Goal: Task Accomplishment & Management: Use online tool/utility

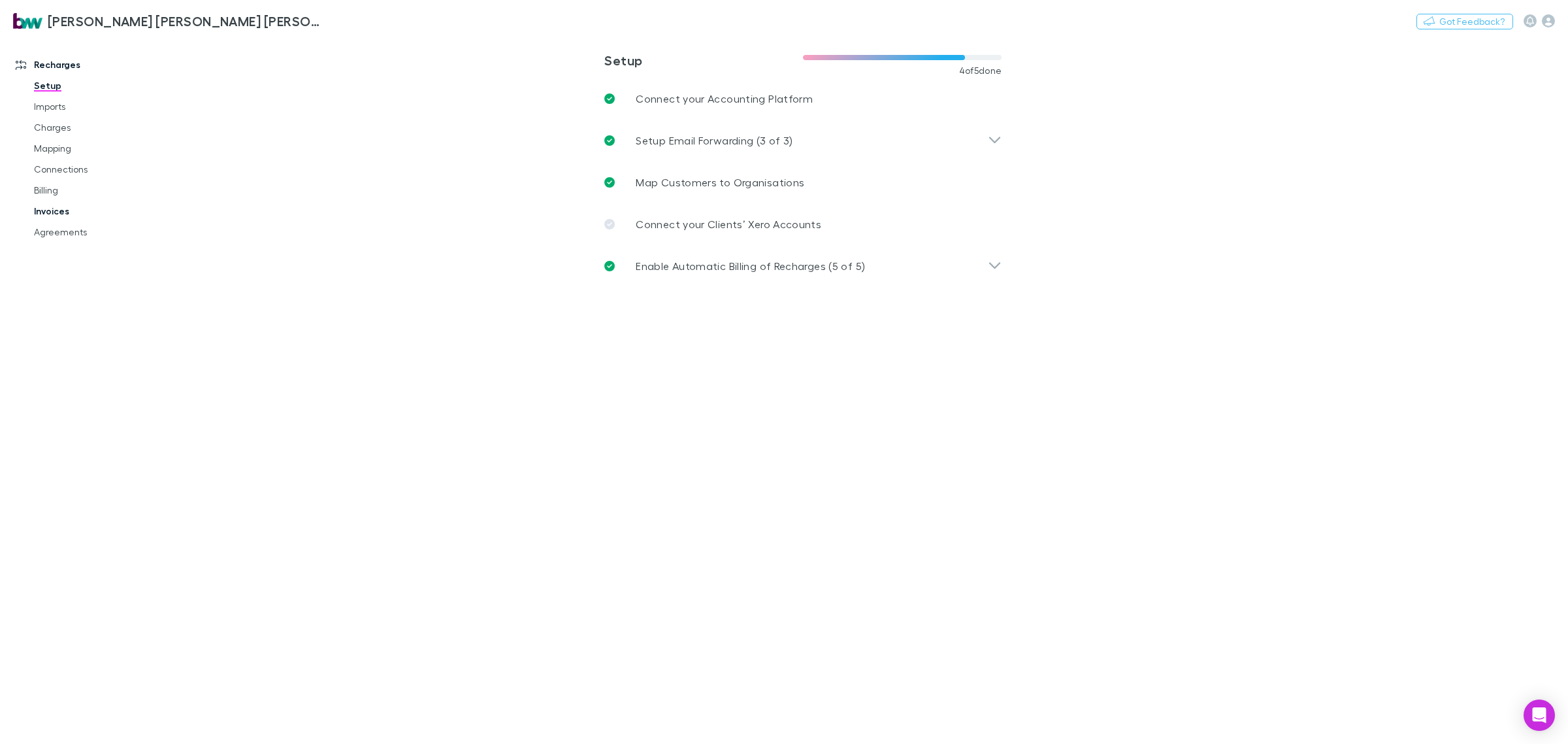
click at [57, 211] on link "Invoices" at bounding box center [102, 211] width 164 height 21
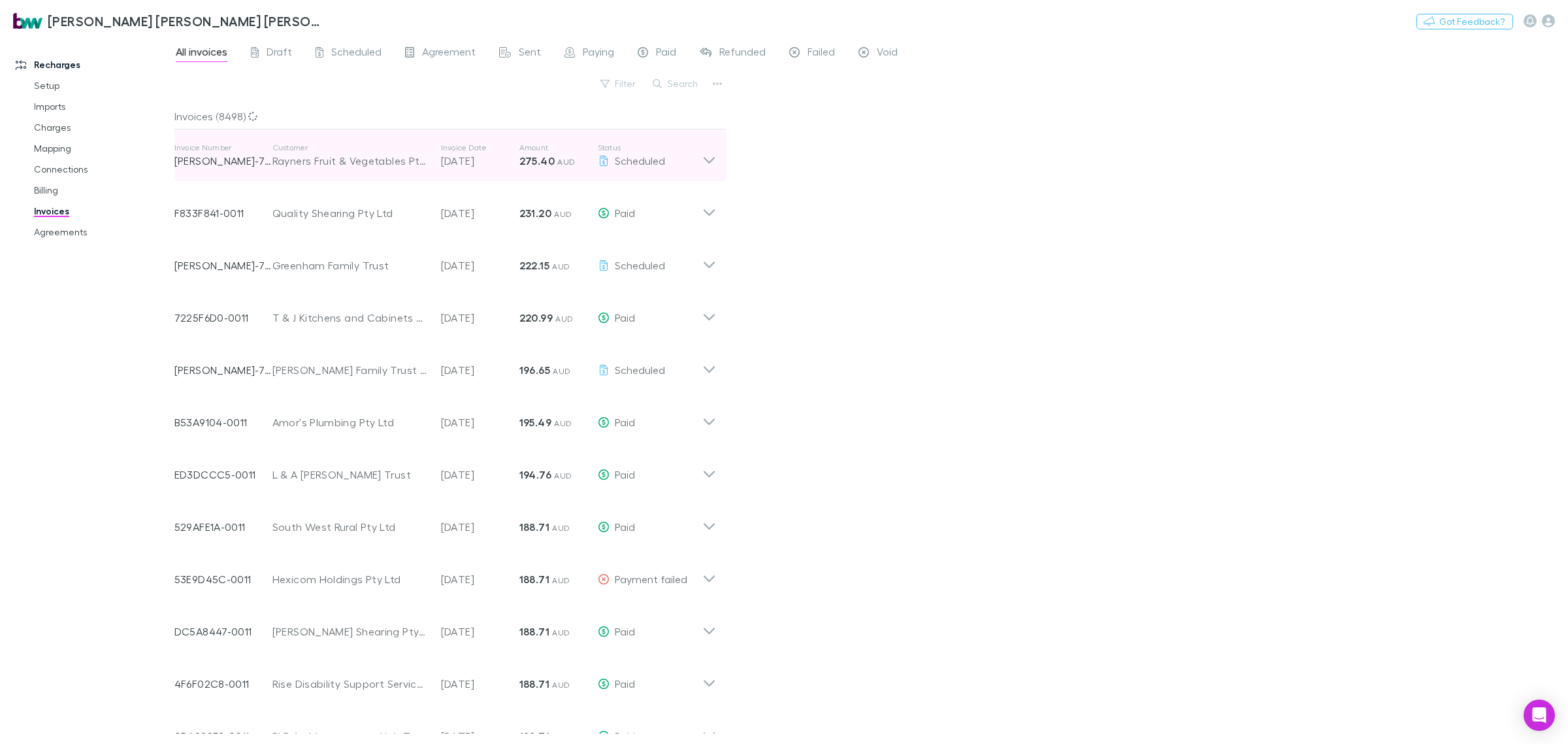
click at [710, 156] on icon at bounding box center [710, 155] width 14 height 26
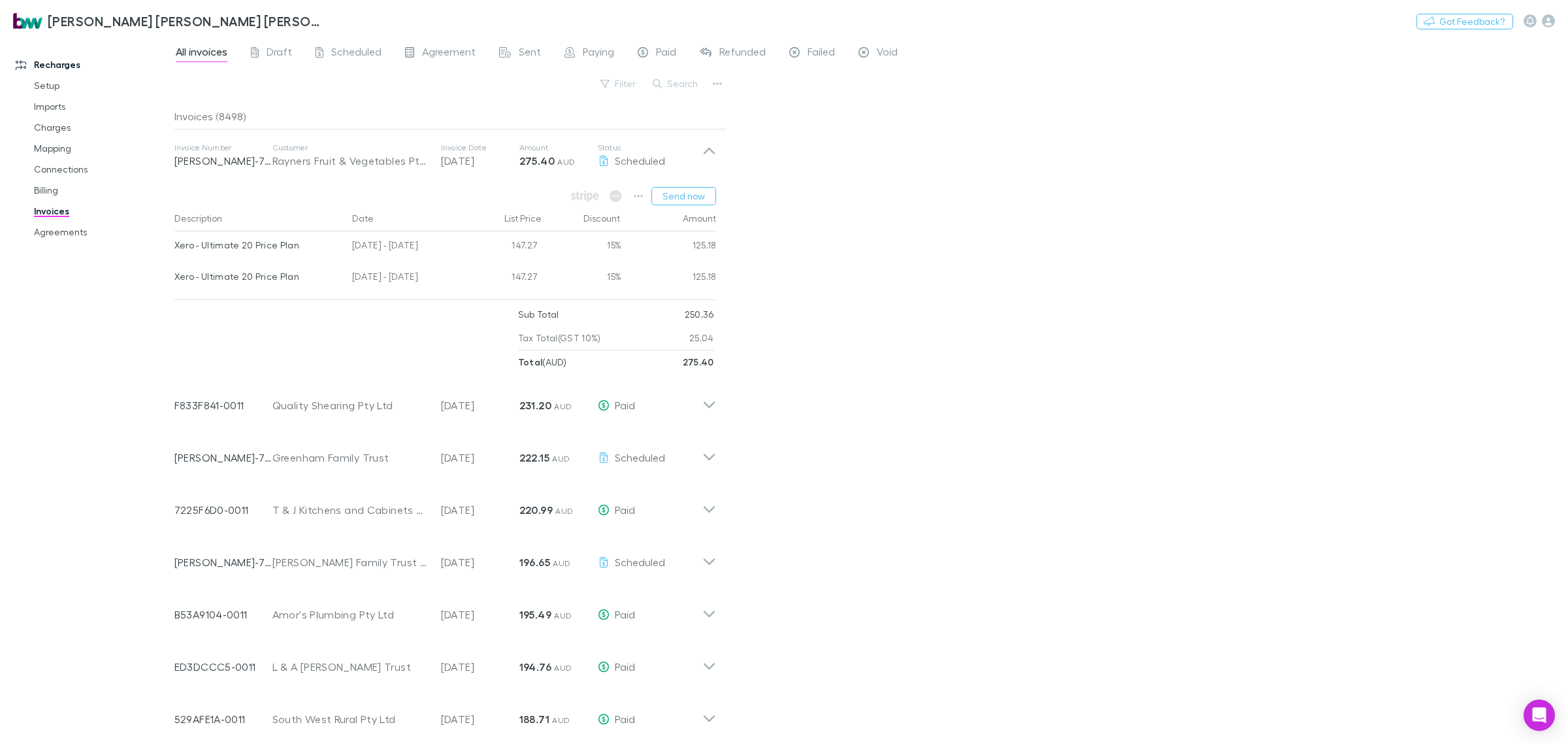
click at [798, 162] on div "All invoices Draft Scheduled Agreement Sent Paying Paid Refunded Failed Void Fi…" at bounding box center [871, 389] width 1394 height 707
click at [788, 184] on div "All invoices Draft Scheduled Agreement Sent Paying Paid Refunded Failed Void Fi…" at bounding box center [871, 389] width 1394 height 707
click at [683, 193] on button "Send now" at bounding box center [684, 196] width 65 height 19
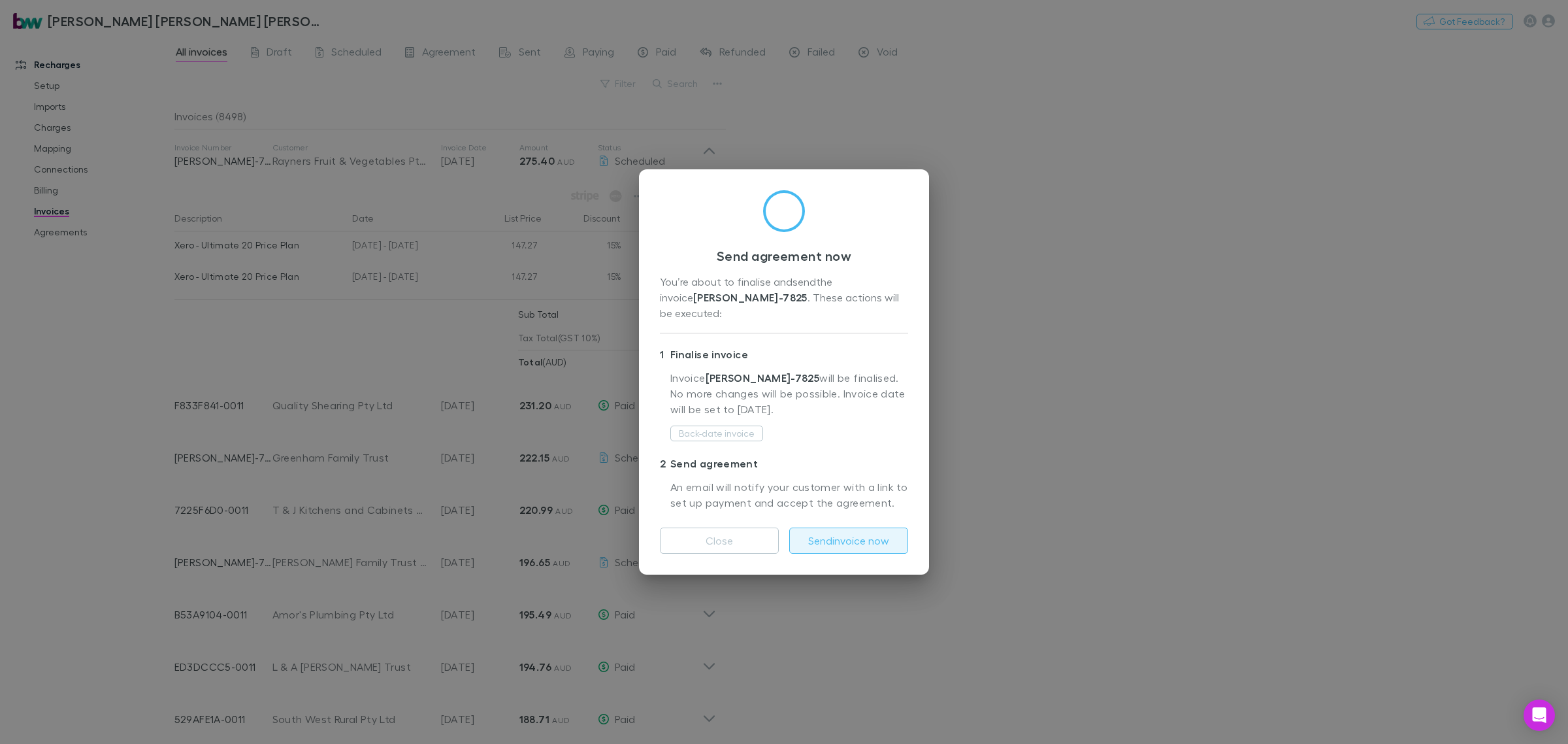
click at [877, 537] on button "Send invoice now" at bounding box center [848, 540] width 119 height 26
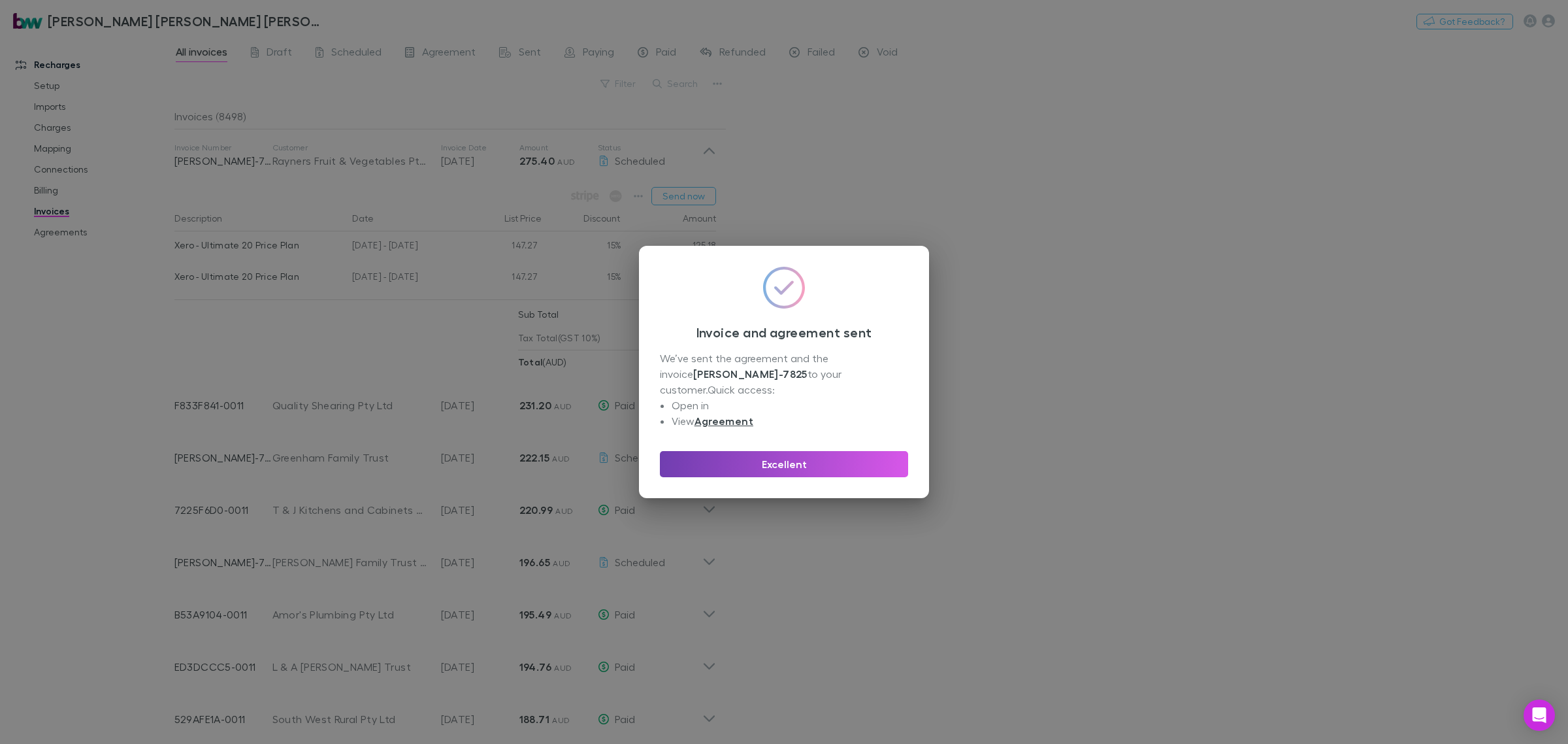
click at [877, 463] on button "Excellent" at bounding box center [783, 464] width 248 height 26
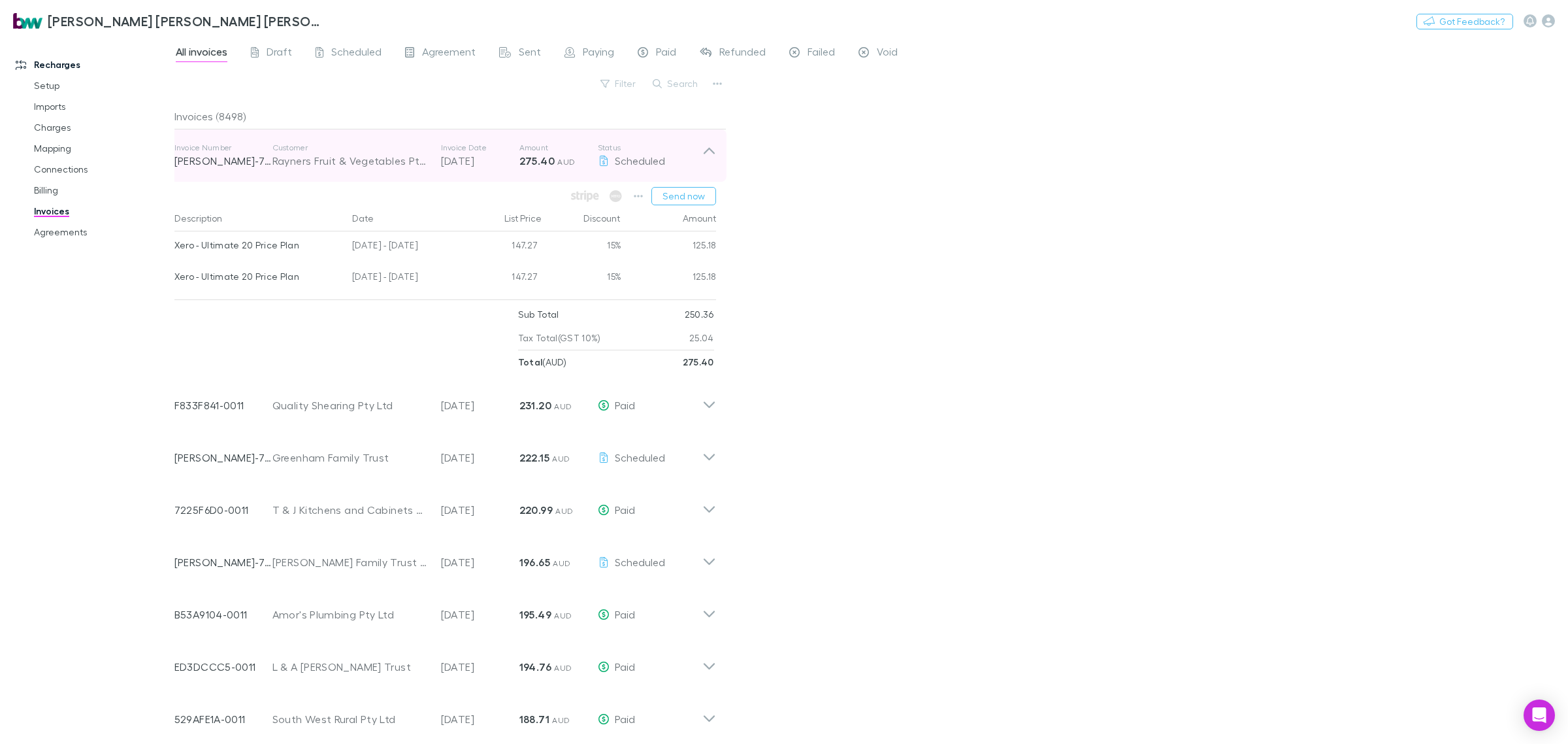
click at [710, 158] on icon at bounding box center [710, 155] width 14 height 26
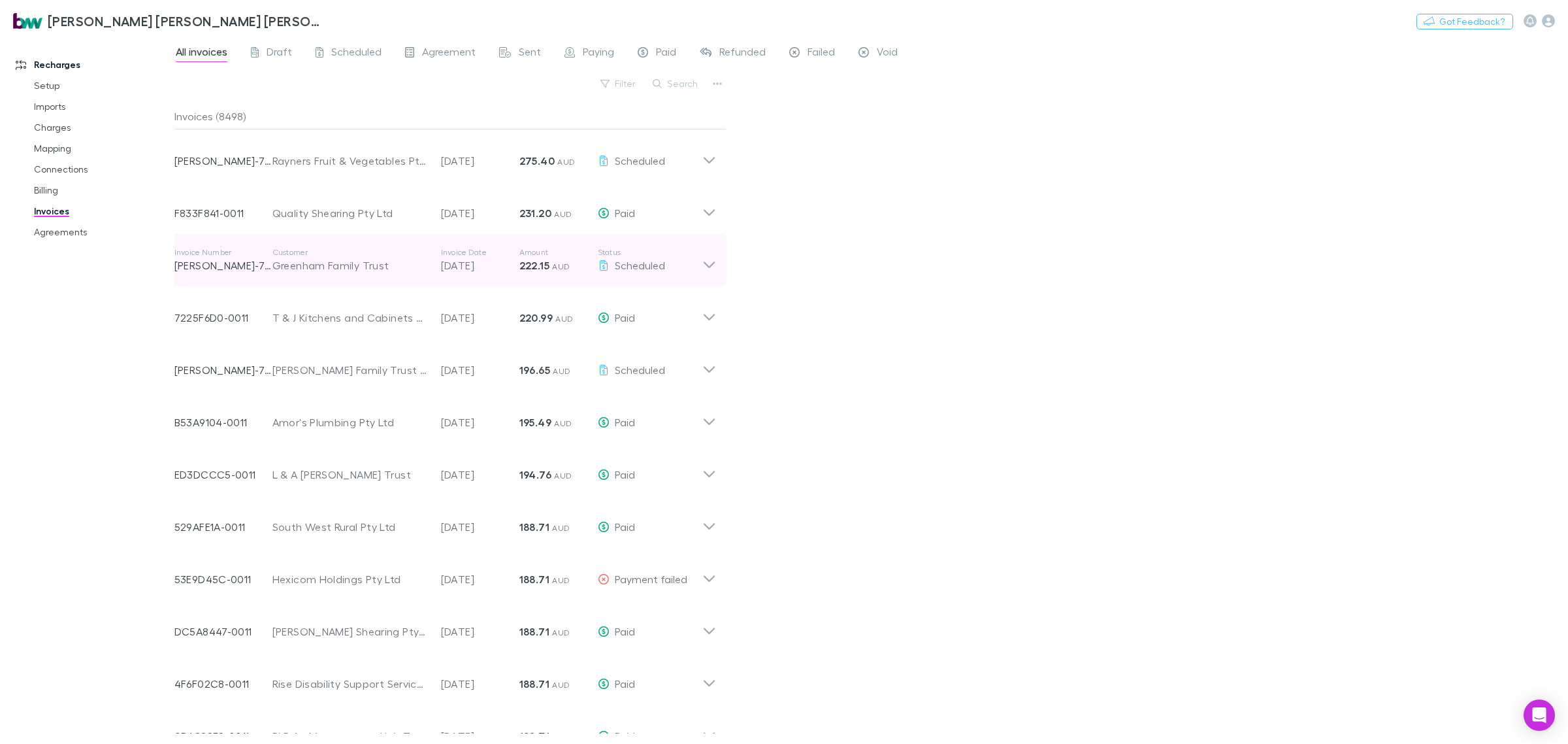
click at [712, 266] on icon at bounding box center [710, 260] width 14 height 26
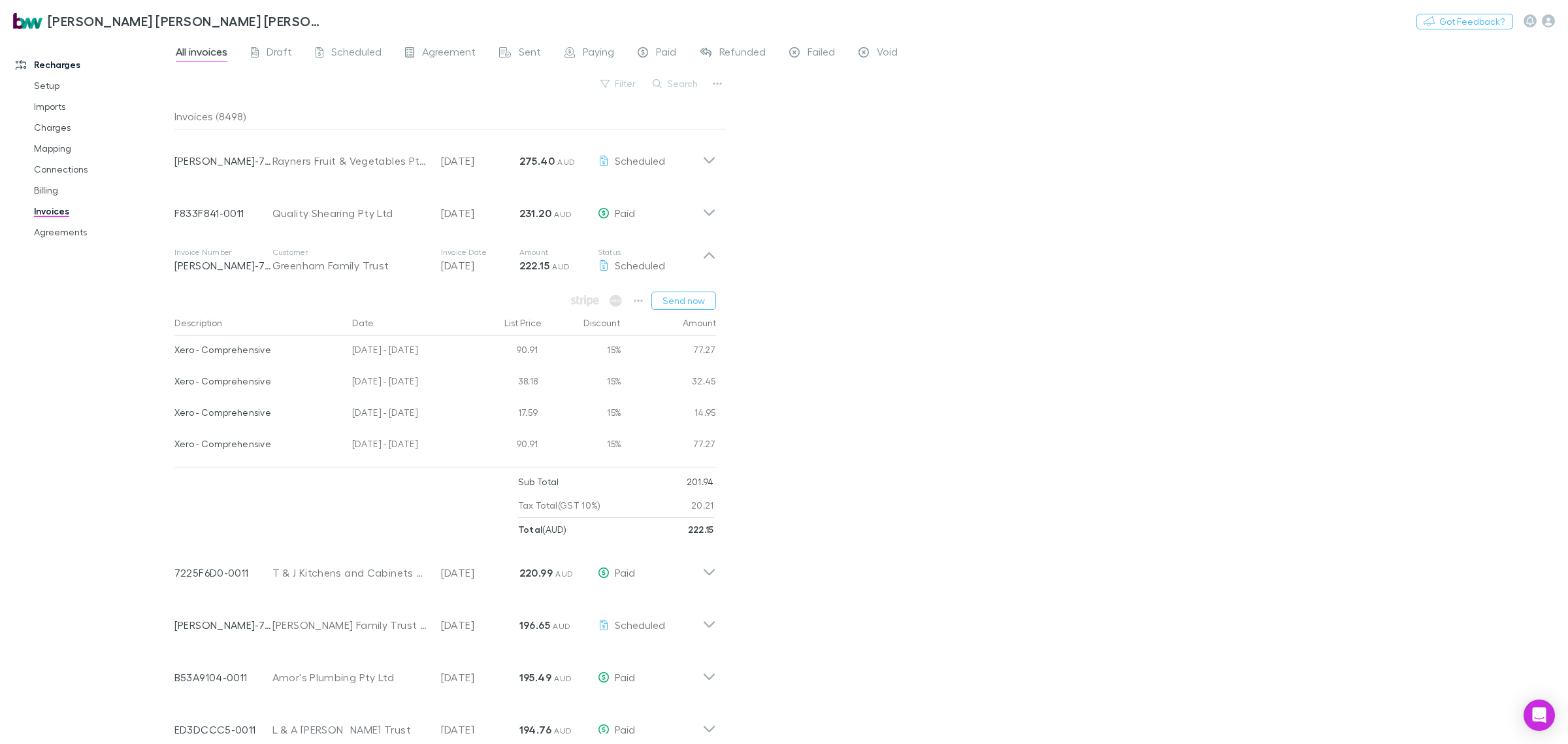
click at [1018, 275] on div "All invoices Draft Scheduled Agreement Sent Paying Paid Refunded Failed Void Fi…" at bounding box center [871, 389] width 1394 height 707
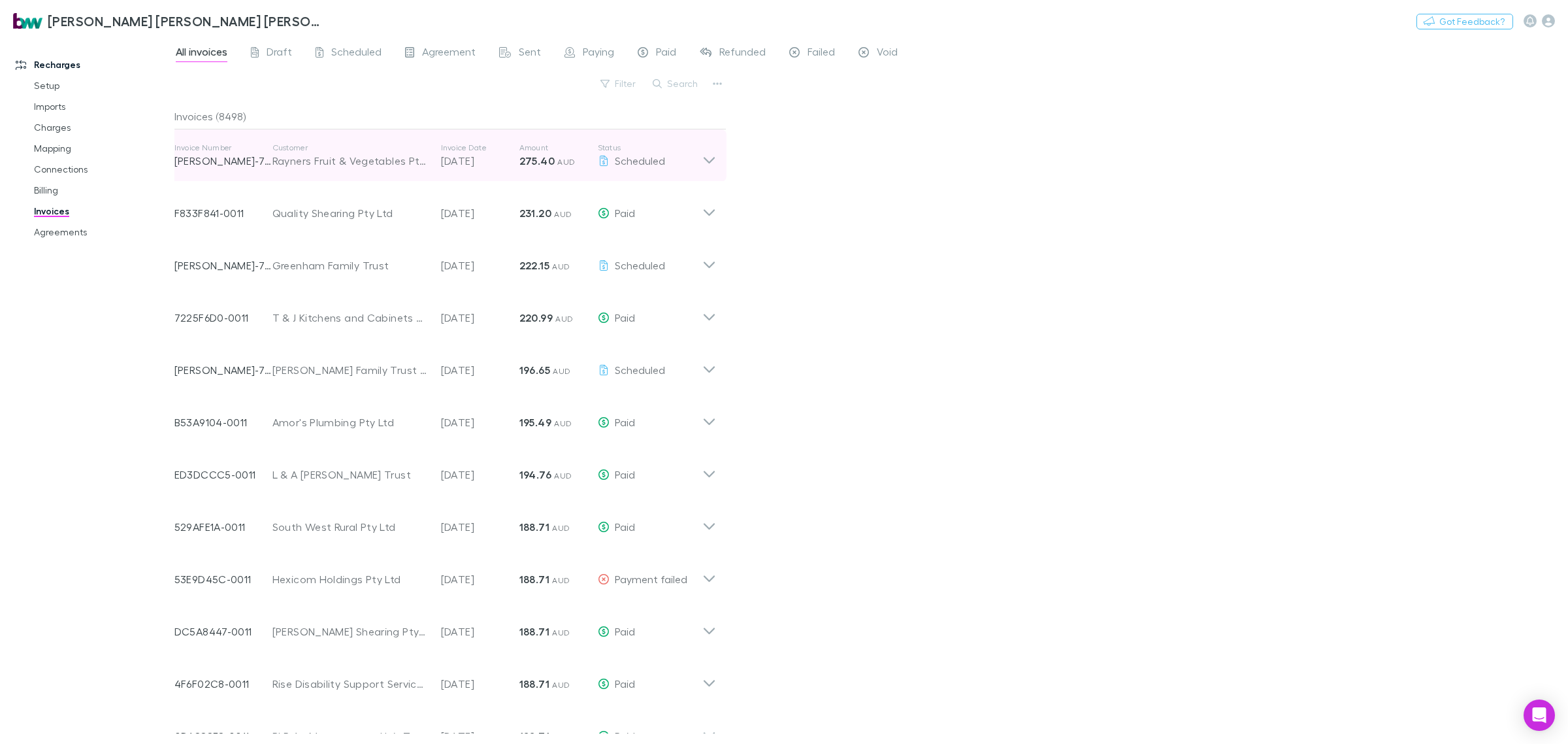
click at [703, 158] on icon at bounding box center [710, 155] width 14 height 26
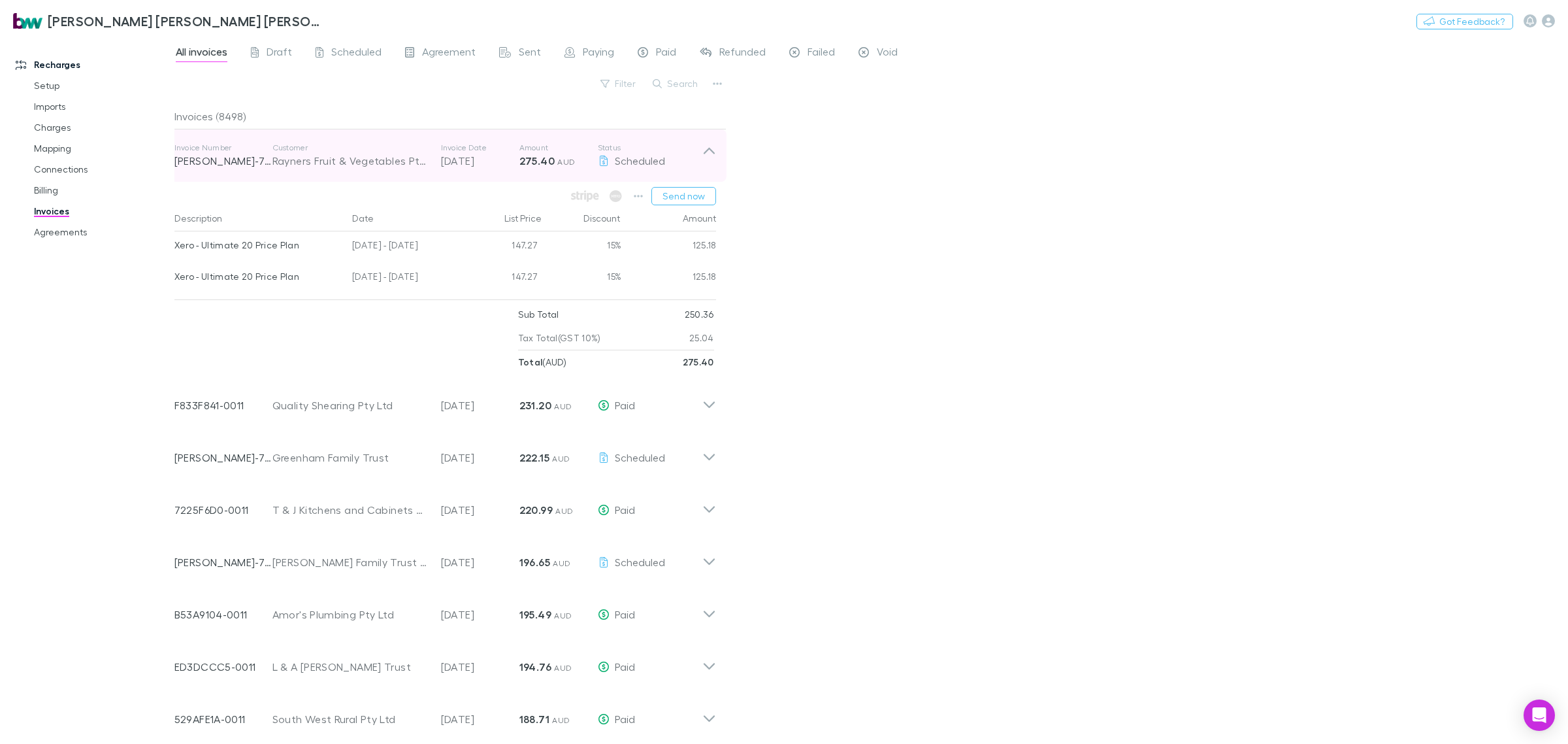
click at [712, 155] on icon at bounding box center [710, 155] width 14 height 26
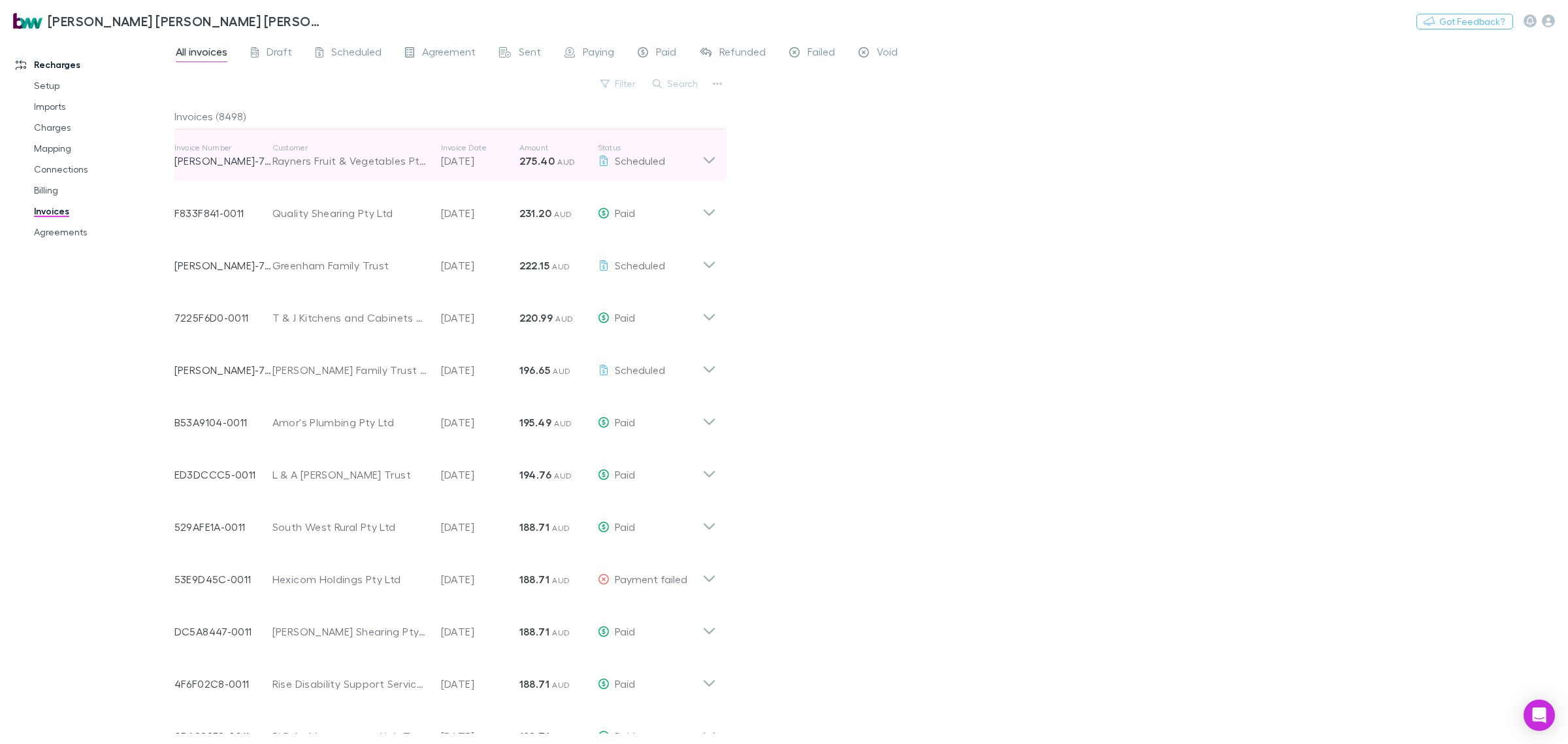
click at [712, 156] on icon at bounding box center [710, 155] width 14 height 26
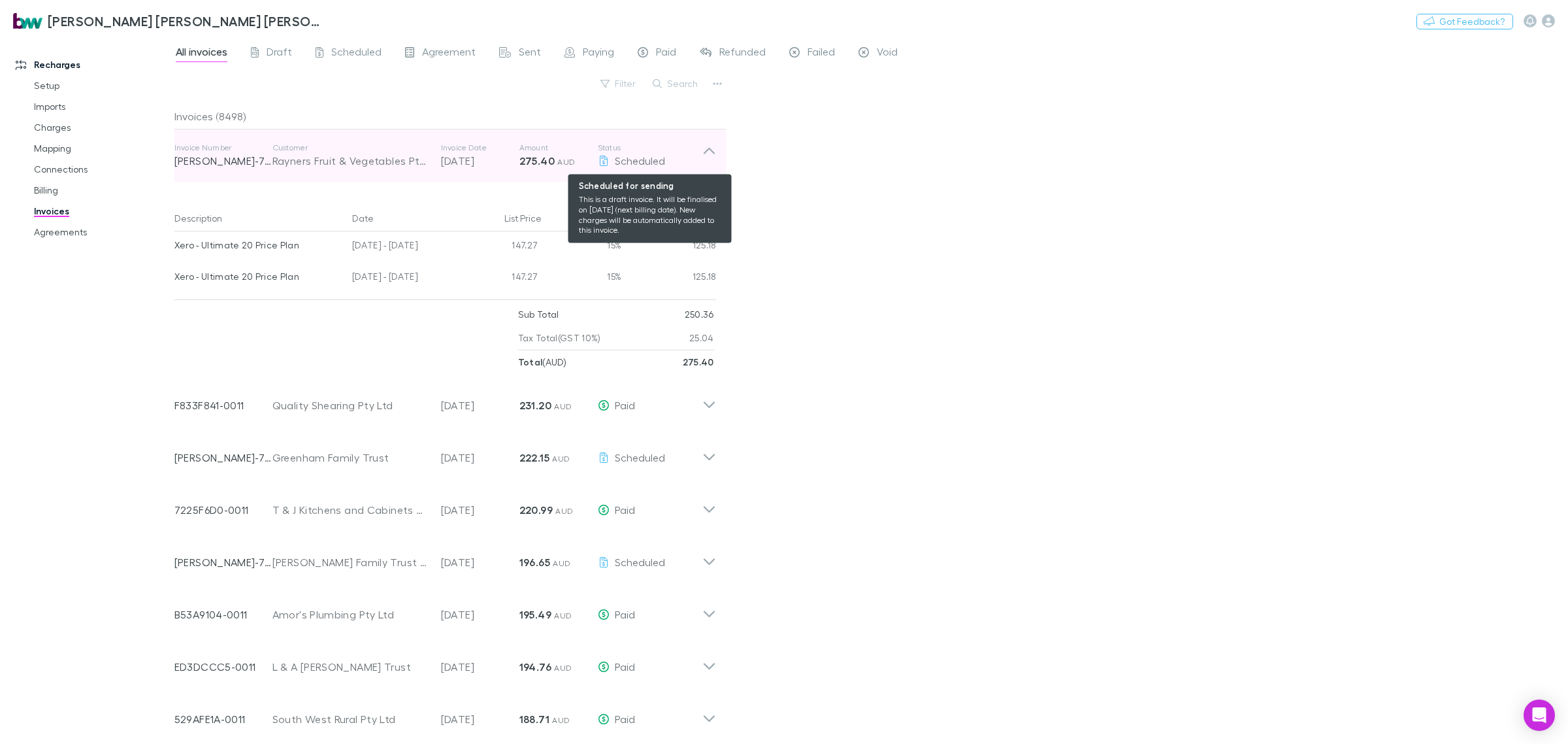
click at [648, 161] on span "Scheduled" at bounding box center [639, 160] width 50 height 13
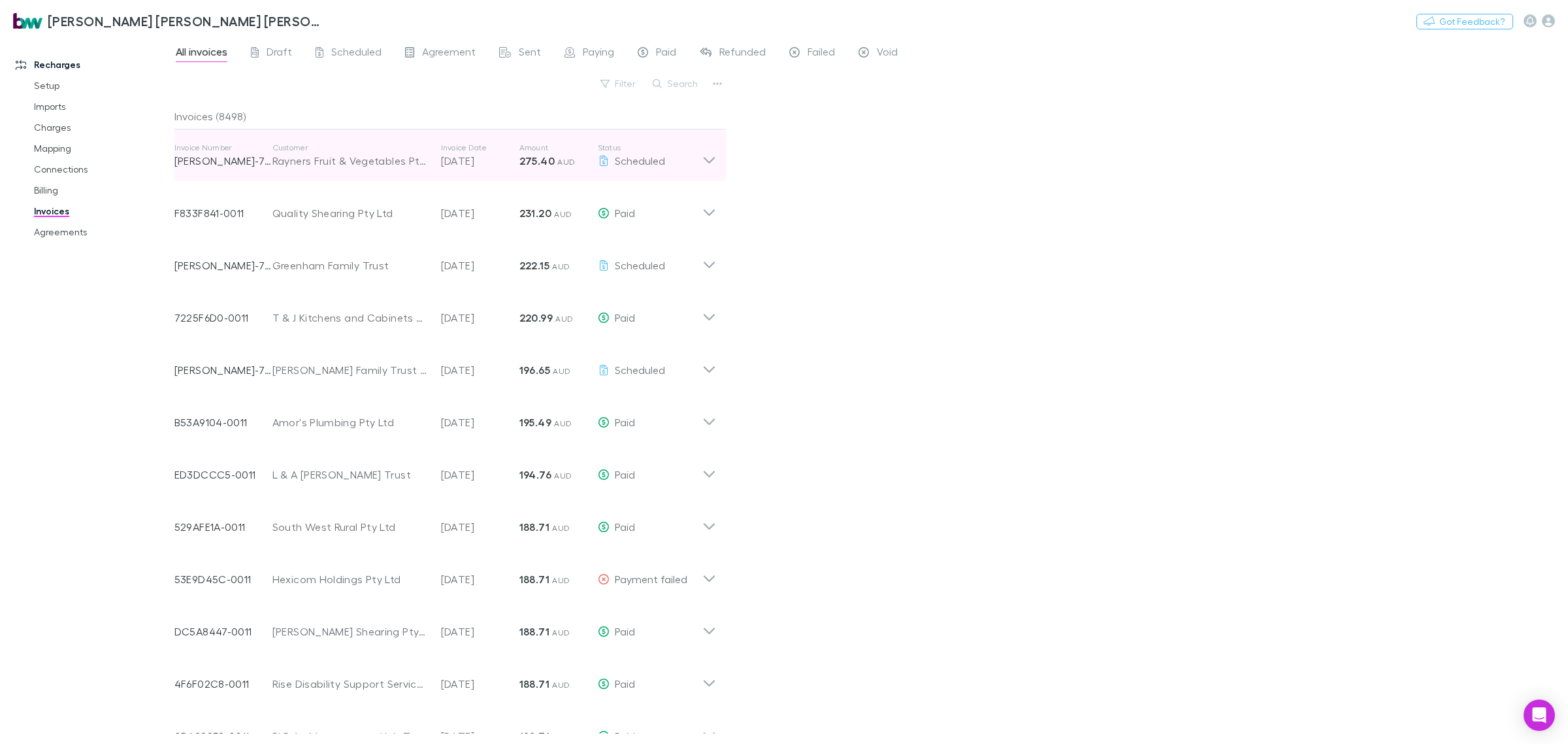
click at [706, 158] on icon at bounding box center [710, 155] width 14 height 26
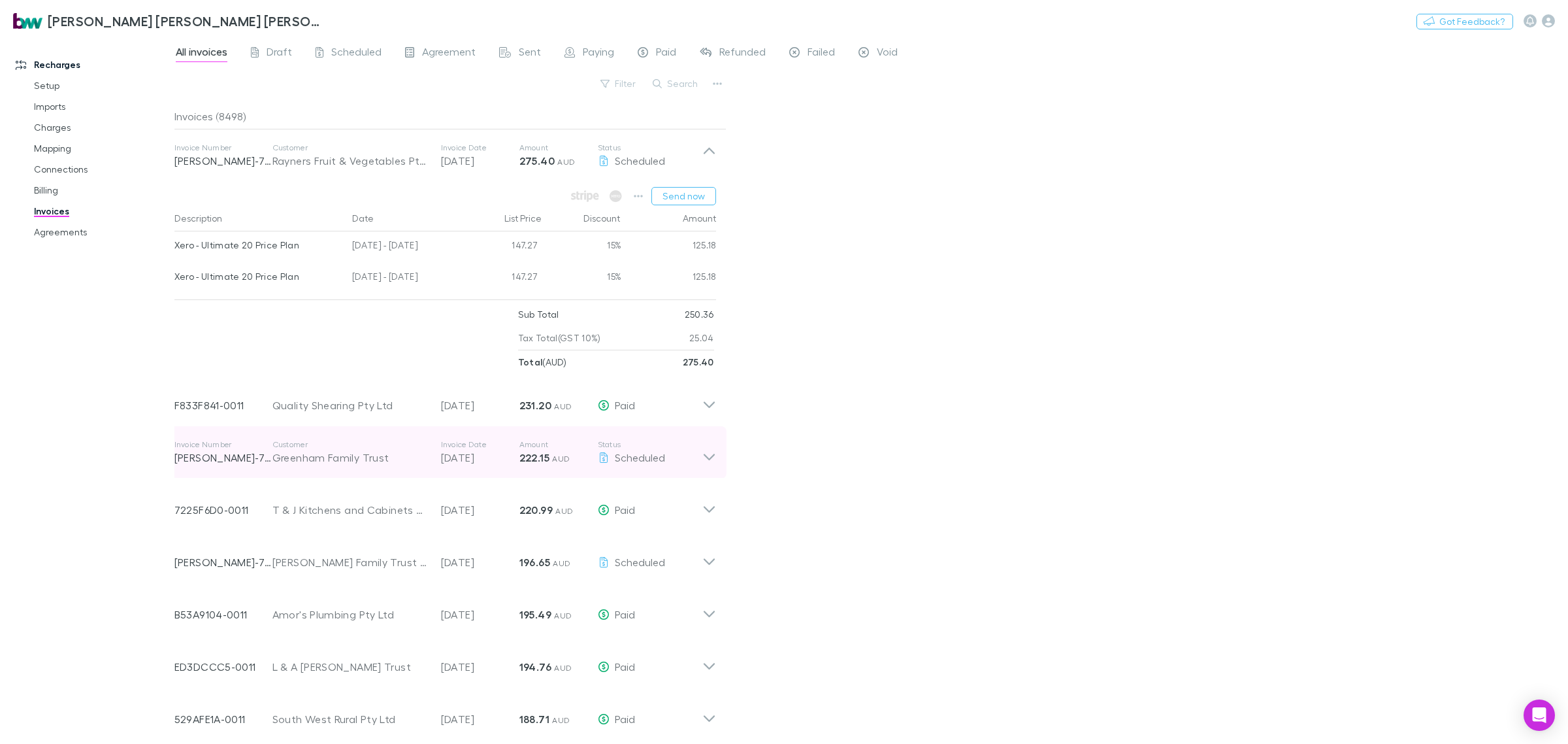
click at [715, 454] on icon at bounding box center [710, 452] width 14 height 26
